Goal: Task Accomplishment & Management: Use online tool/utility

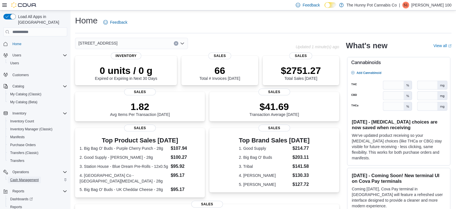
click at [33, 178] on span "Cash Management" at bounding box center [24, 180] width 28 height 5
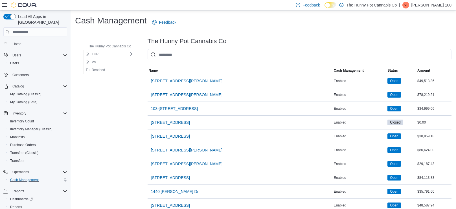
click at [174, 55] on input "This is a search bar. As you type, the results lower in the page will automatic…" at bounding box center [300, 54] width 304 height 11
type input "***"
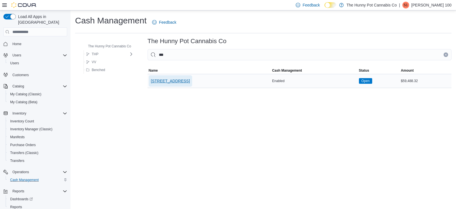
click at [173, 77] on span "[STREET_ADDRESS]" at bounding box center [170, 80] width 39 height 11
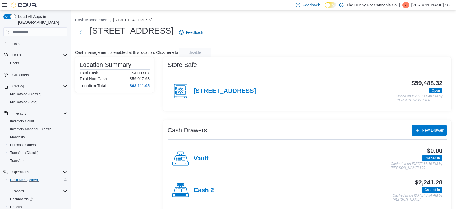
scroll to position [37, 0]
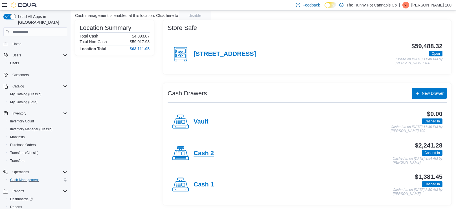
click at [213, 150] on h4 "Cash 2" at bounding box center [204, 153] width 20 height 7
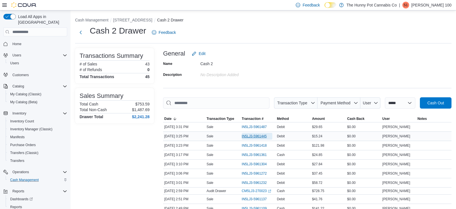
click at [258, 137] on span "IN5LJ3-5961445" at bounding box center [254, 136] width 25 height 5
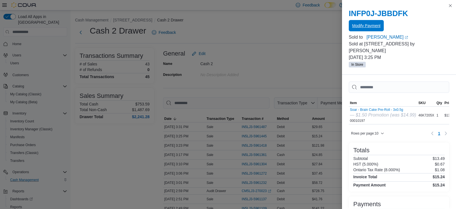
click at [366, 27] on span "Modify Payment" at bounding box center [366, 26] width 28 height 6
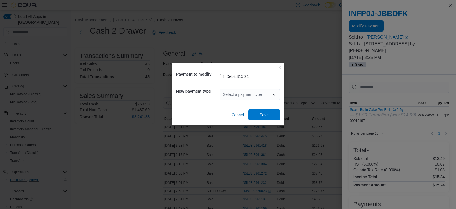
click at [251, 97] on div "Select a payment type" at bounding box center [250, 94] width 60 height 11
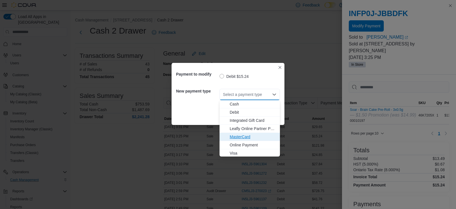
click at [236, 136] on span "MasterCard" at bounding box center [253, 137] width 47 height 6
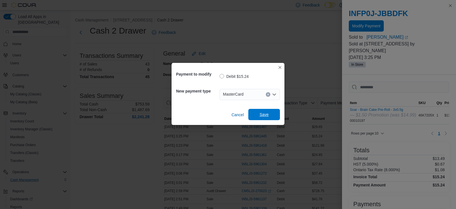
click at [268, 109] on span "Save" at bounding box center [264, 114] width 25 height 11
